Goal: Task Accomplishment & Management: Manage account settings

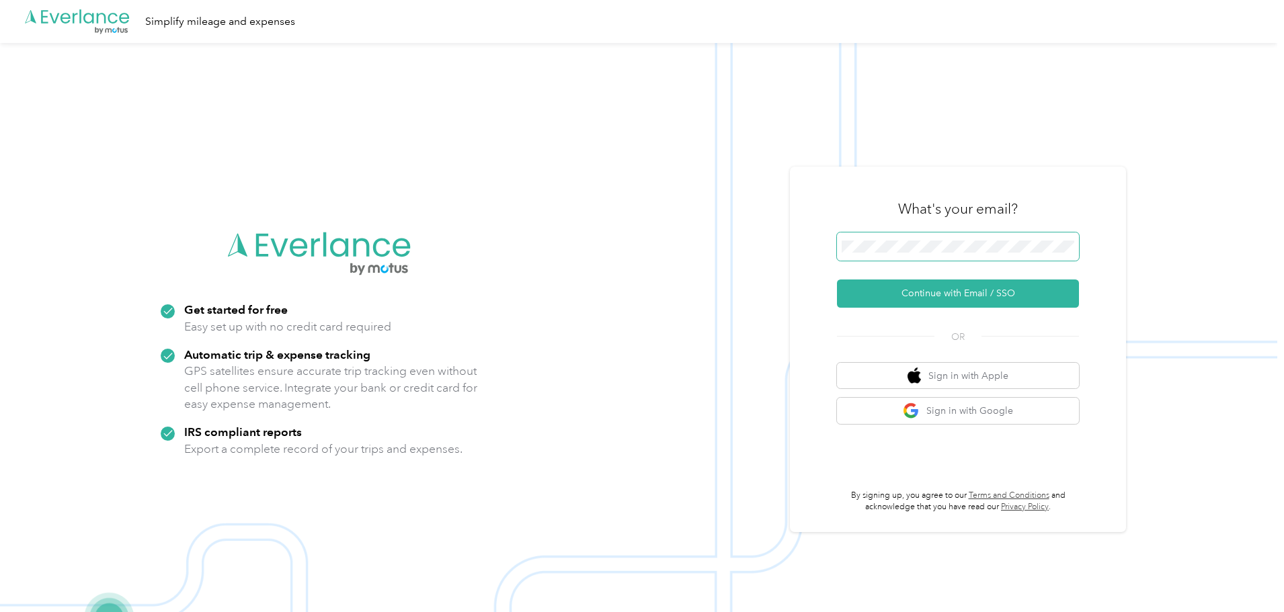
click at [837, 280] on button "Continue with Email / SSO" at bounding box center [958, 294] width 242 height 28
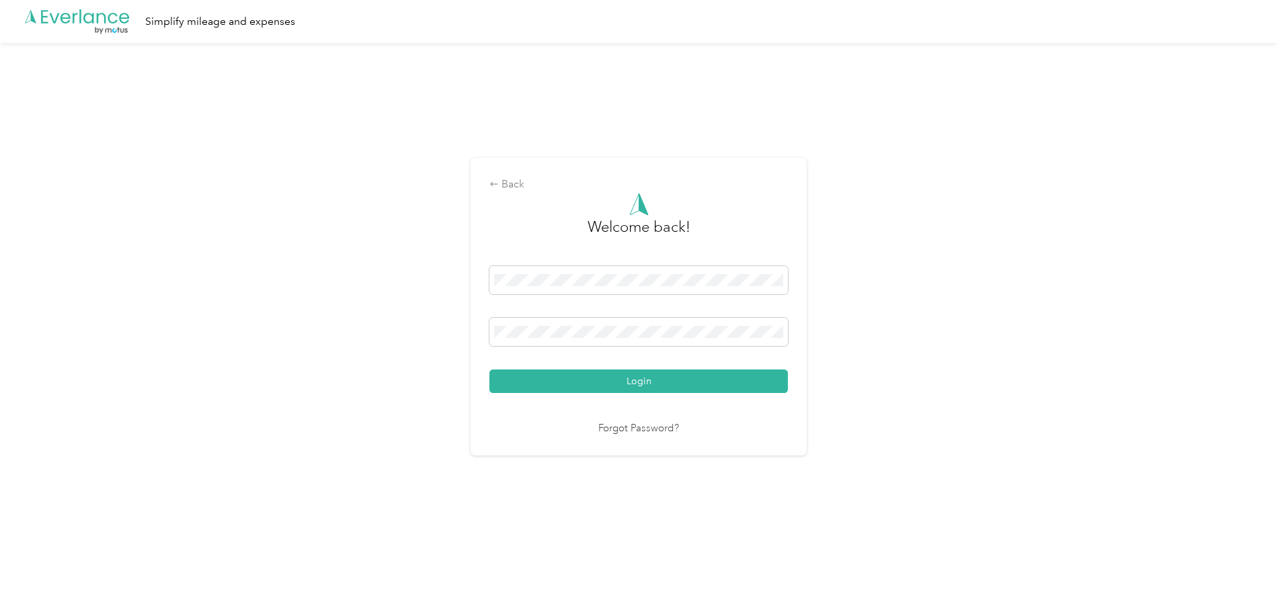
click at [489, 370] on button "Login" at bounding box center [638, 382] width 298 height 24
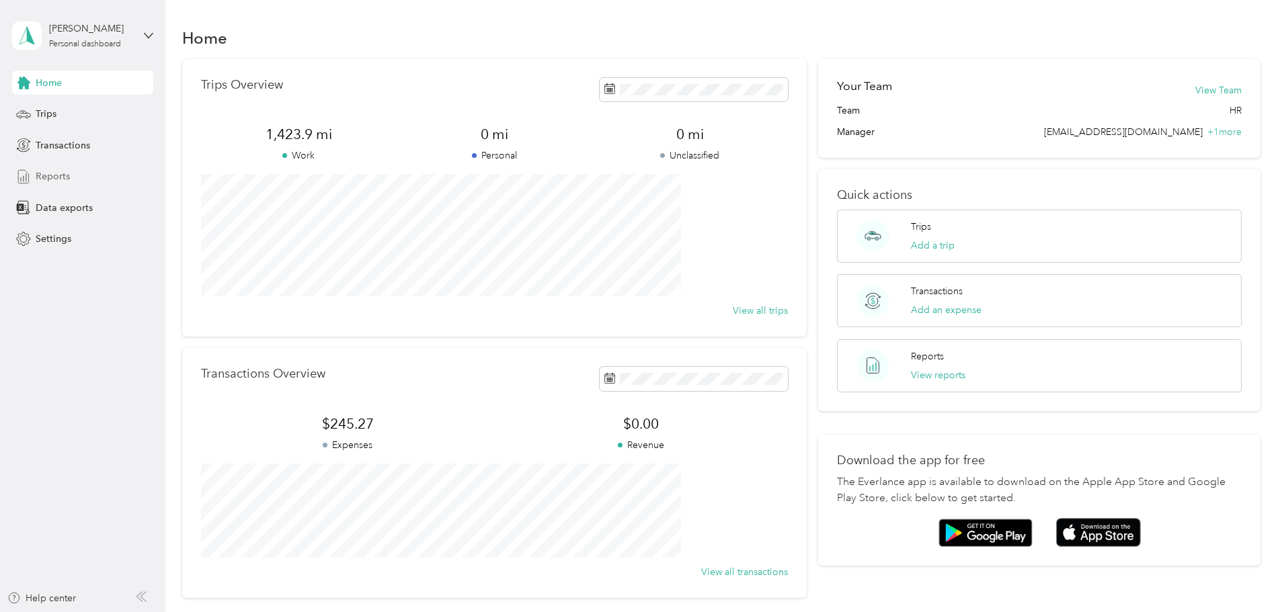
click at [81, 170] on div "Reports" at bounding box center [82, 177] width 141 height 24
